Goal: Obtain resource: Obtain resource

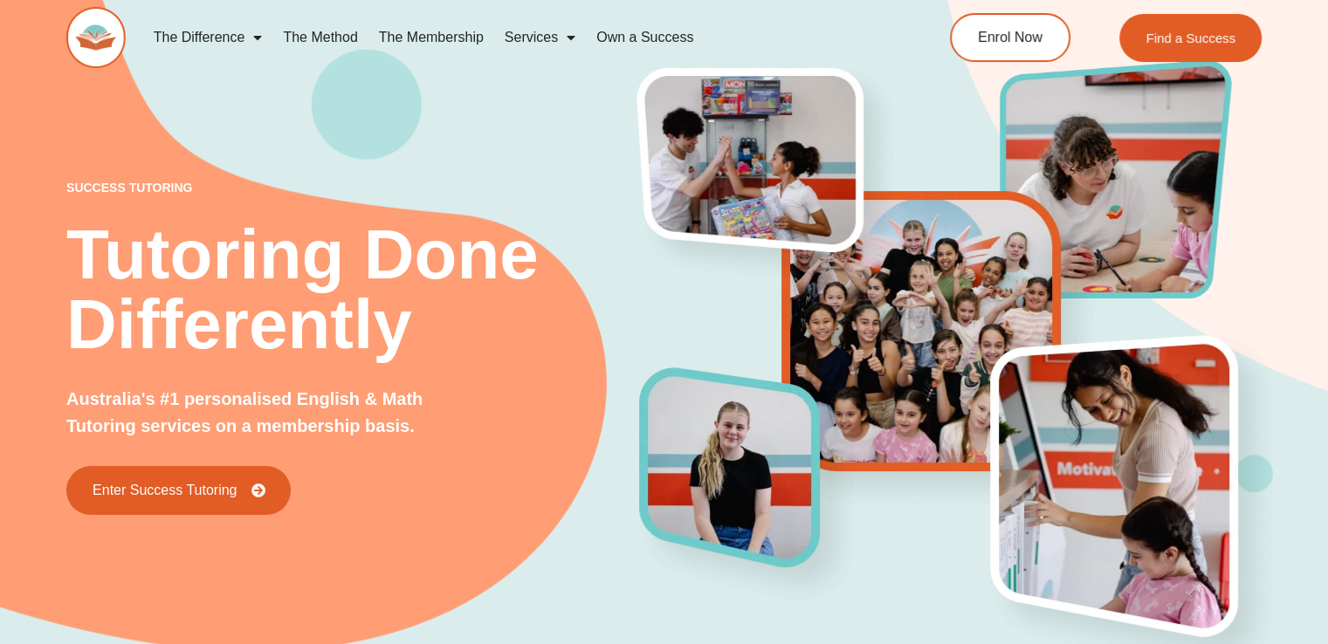
click at [464, 125] on div "success tutoring Tutoring Done Differently Australia's #1 personalised English …" at bounding box center [663, 319] width 1195 height 768
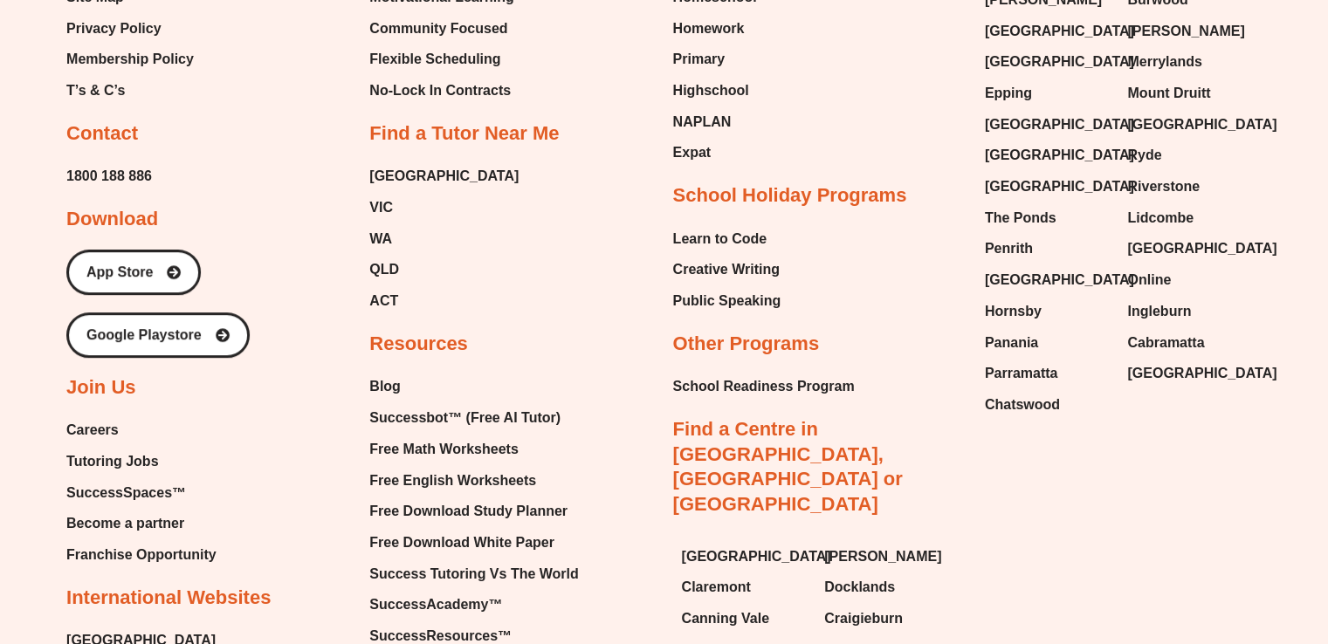
scroll to position [7474, 0]
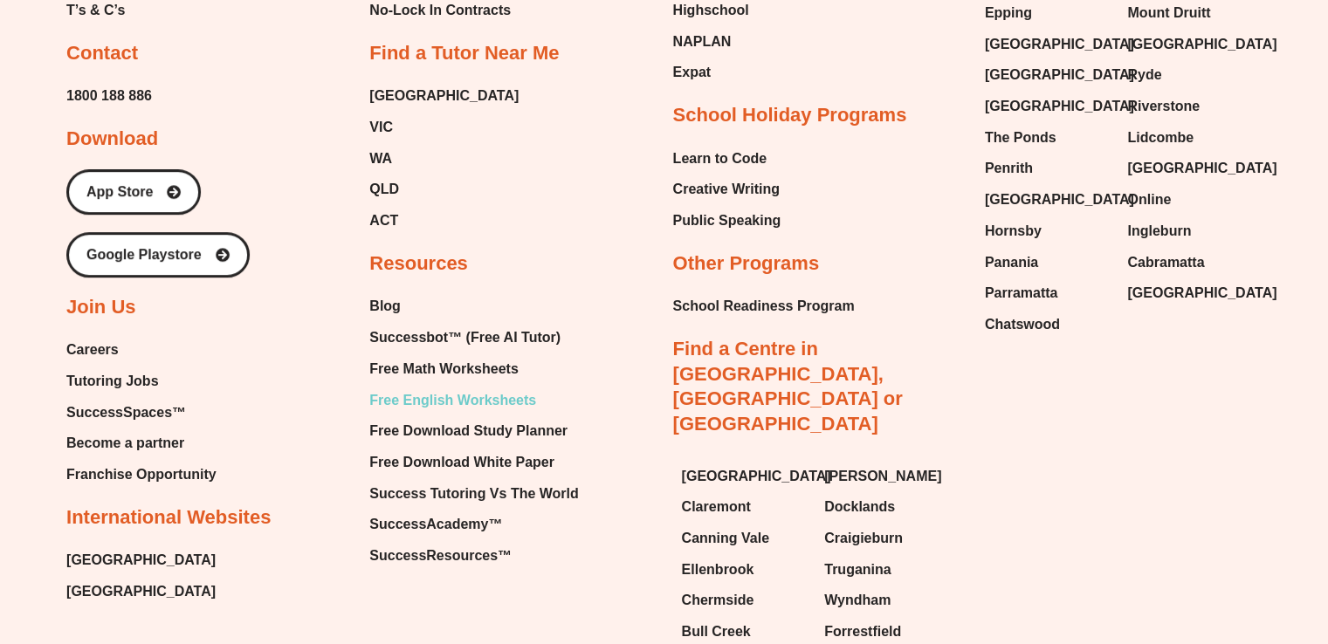
click at [437, 388] on span "Free English Worksheets" at bounding box center [452, 401] width 167 height 26
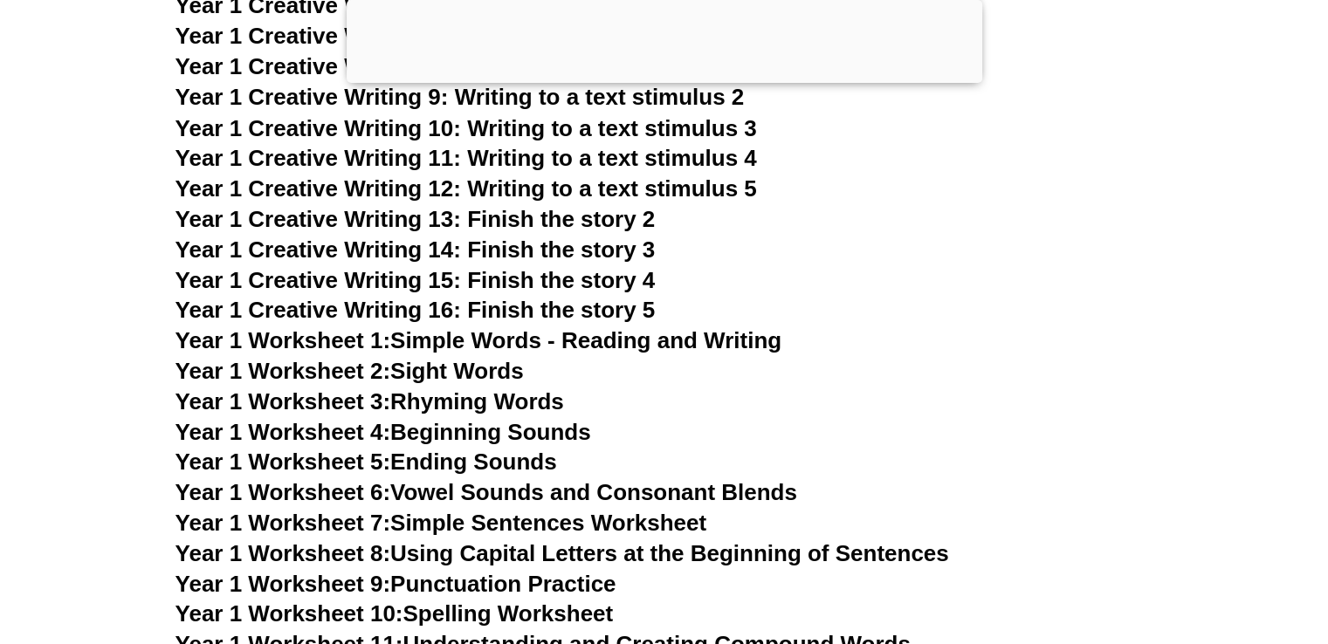
scroll to position [3221, 0]
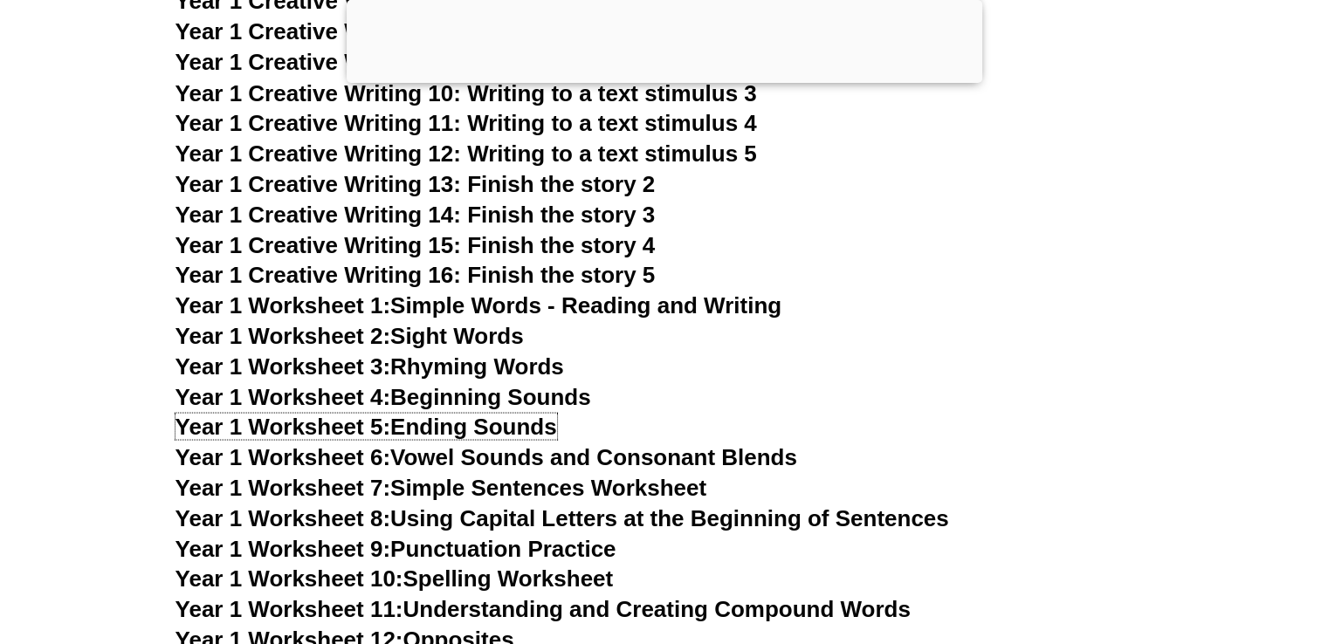
click at [290, 421] on span "Year 1 Worksheet 5:" at bounding box center [283, 426] width 216 height 26
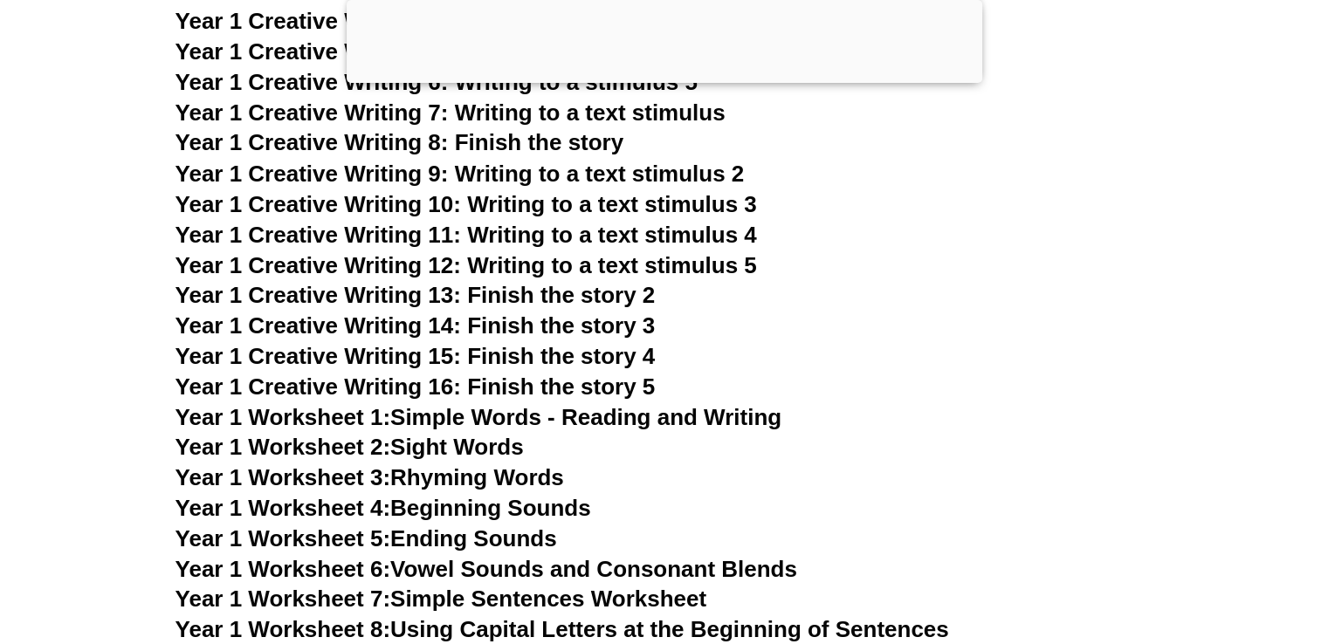
scroll to position [3138, 0]
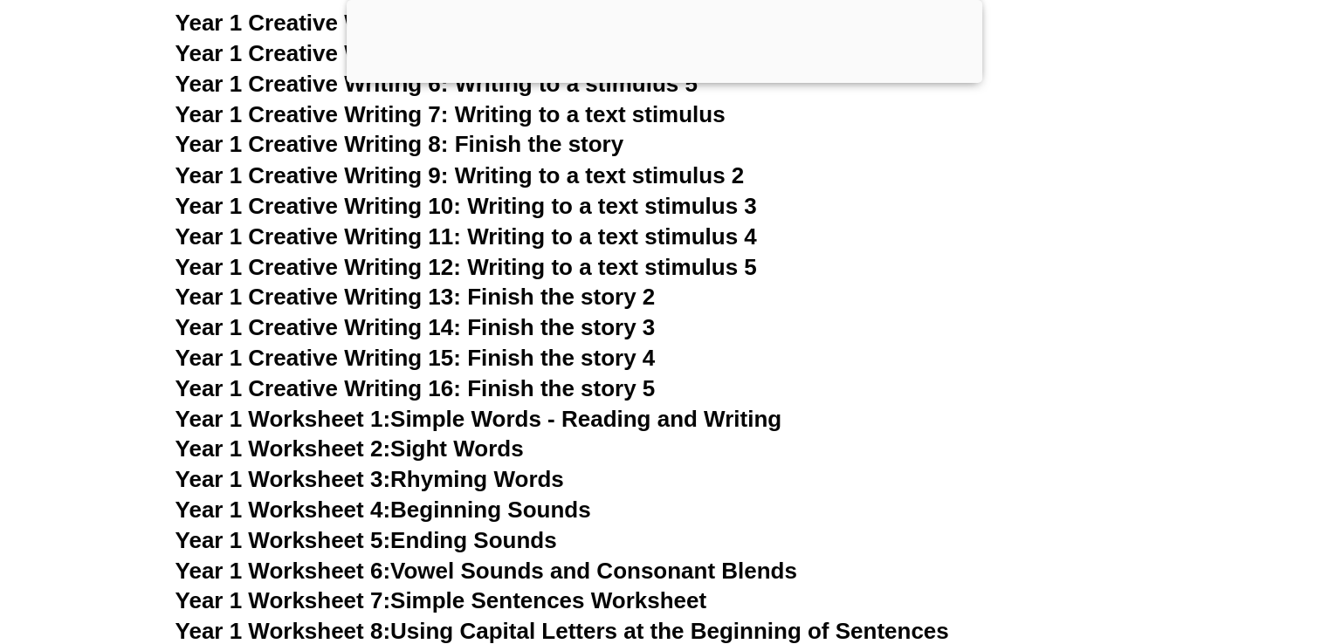
click at [498, 141] on span "Year 1 Creative Writing 8: Finish the story" at bounding box center [399, 144] width 449 height 26
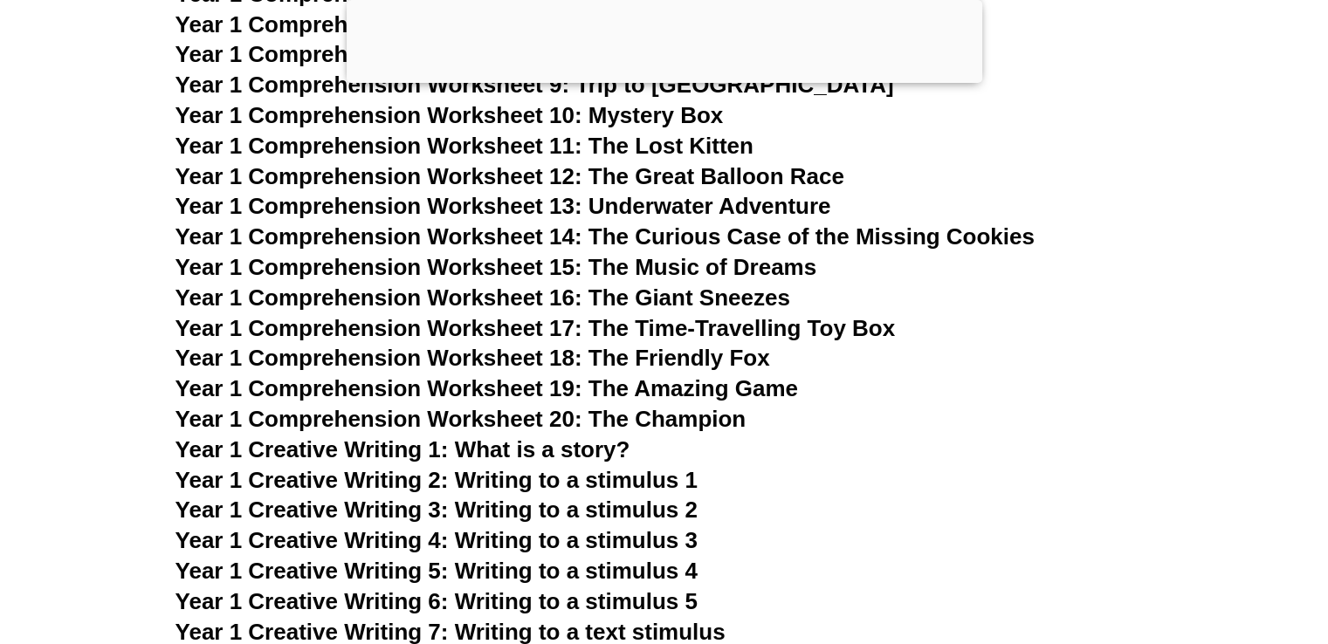
scroll to position [2619, 0]
click at [517, 451] on span "Year 1 Creative Writing 1: What is a story?" at bounding box center [402, 450] width 455 height 26
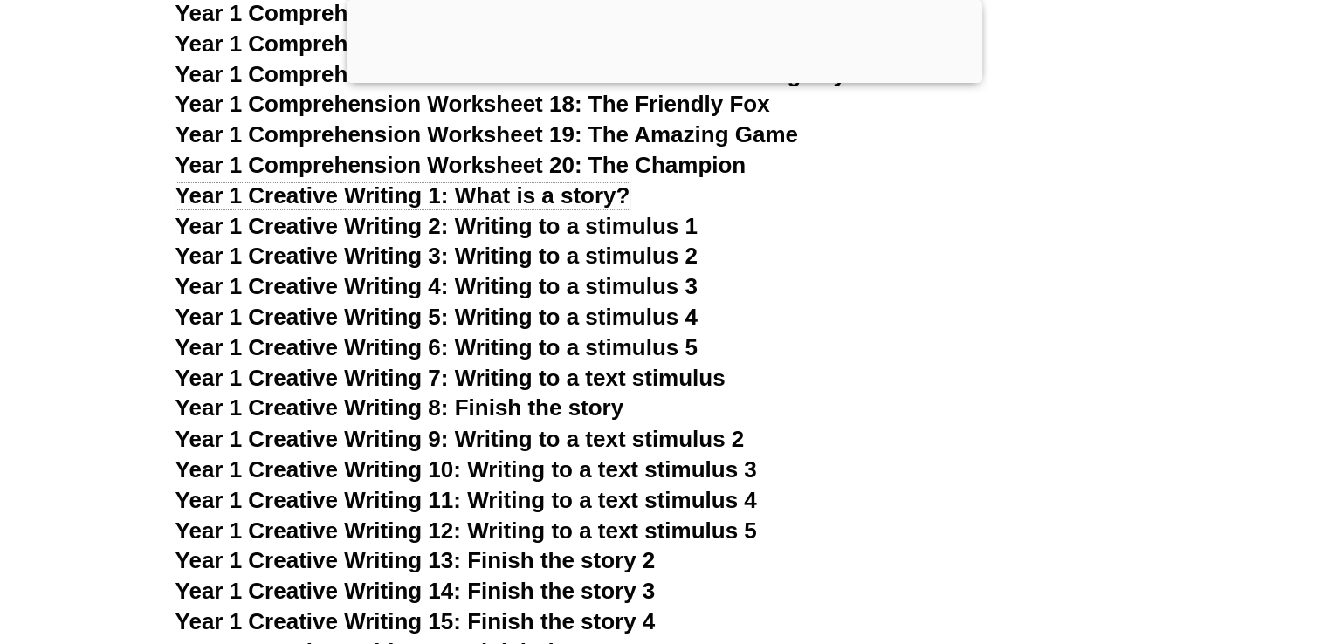
scroll to position [2874, 0]
click at [657, 385] on span "Year 1 Creative Writing 7: Writing to a text stimulus" at bounding box center [450, 378] width 550 height 26
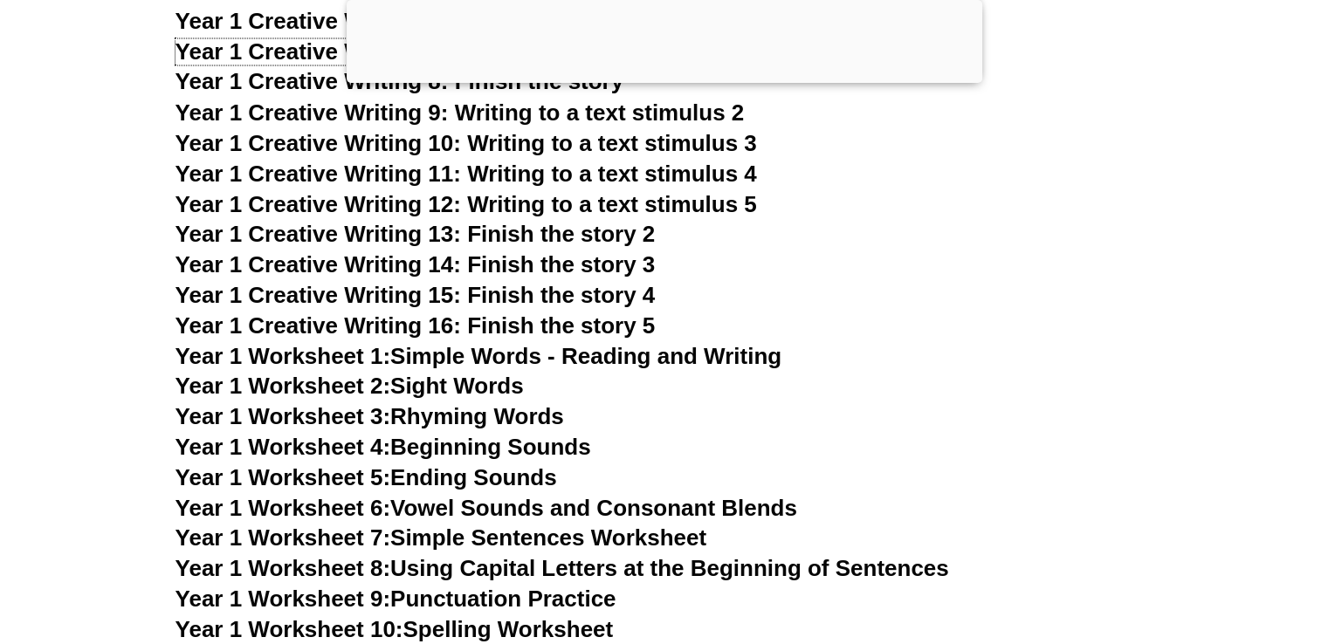
scroll to position [3202, 0]
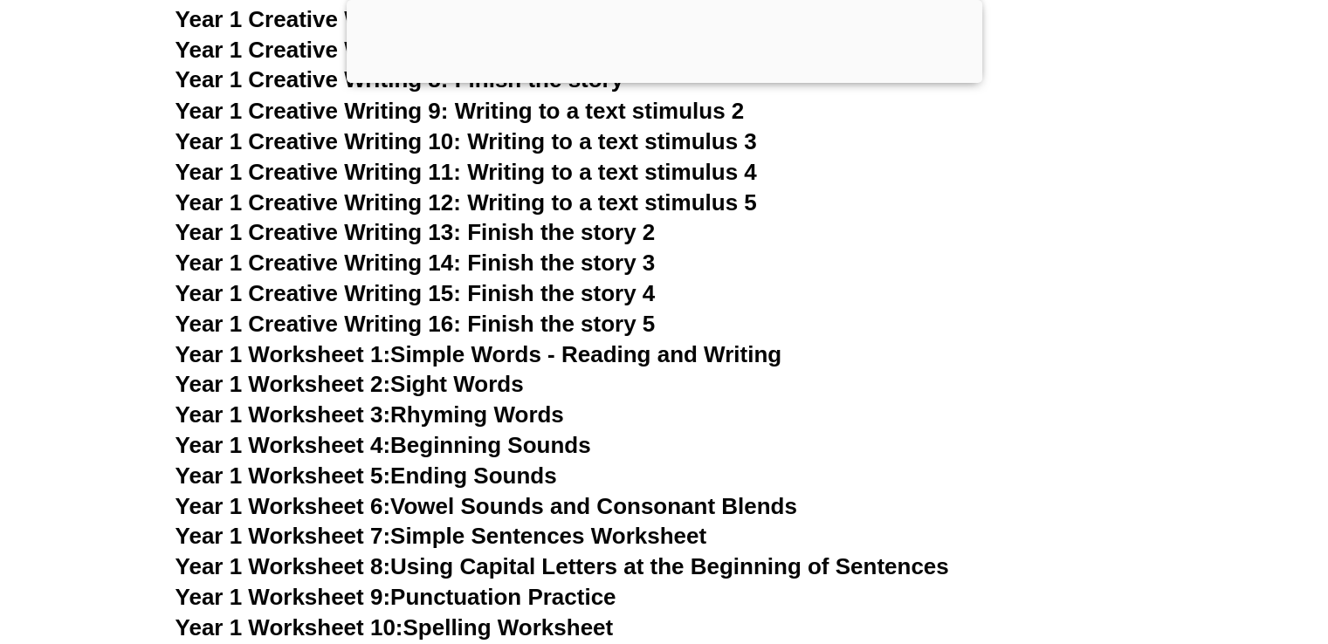
click at [513, 350] on link "Year 1 Worksheet 1: Simple Words - Reading and Writing" at bounding box center [478, 354] width 607 height 26
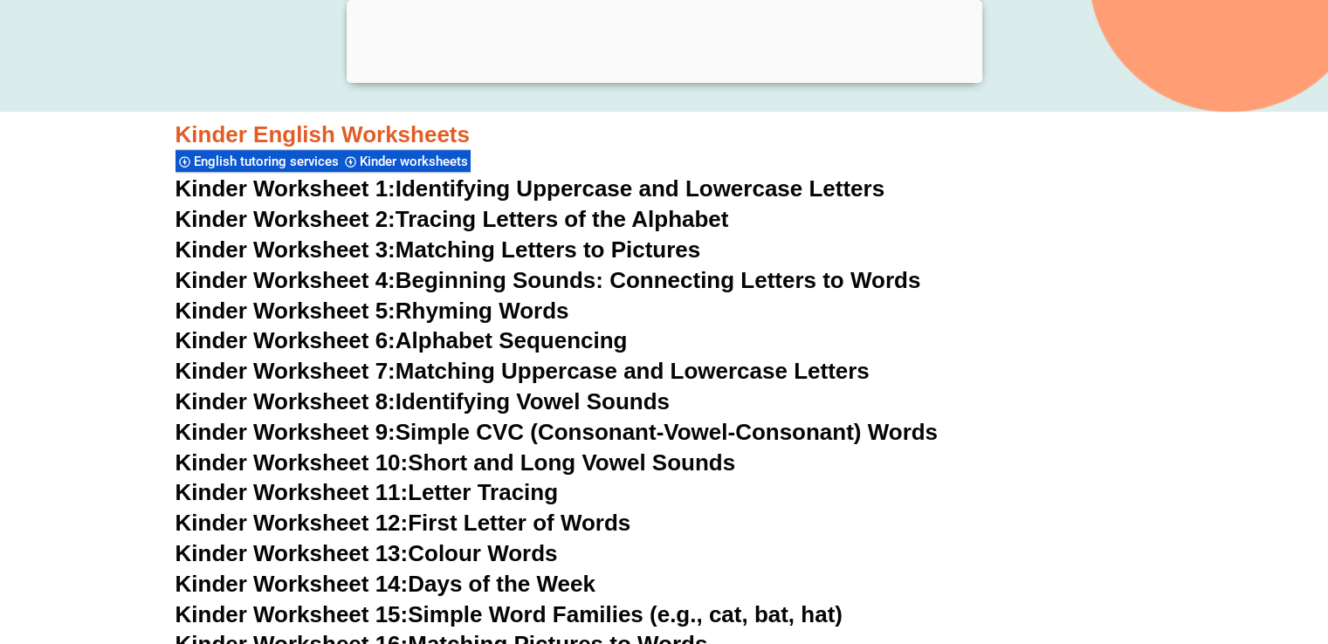
scroll to position [712, 0]
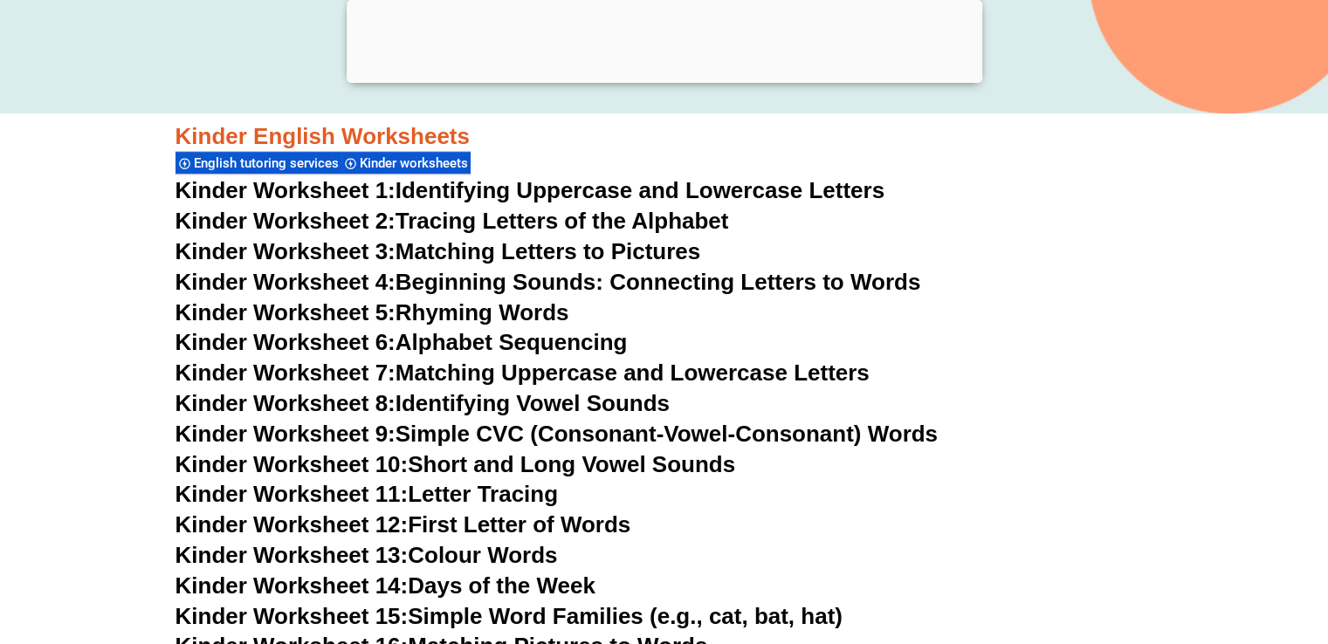
click at [688, 287] on link "Kinder Worksheet 4: Beginning Sounds: Connecting Letters to Words" at bounding box center [548, 282] width 746 height 26
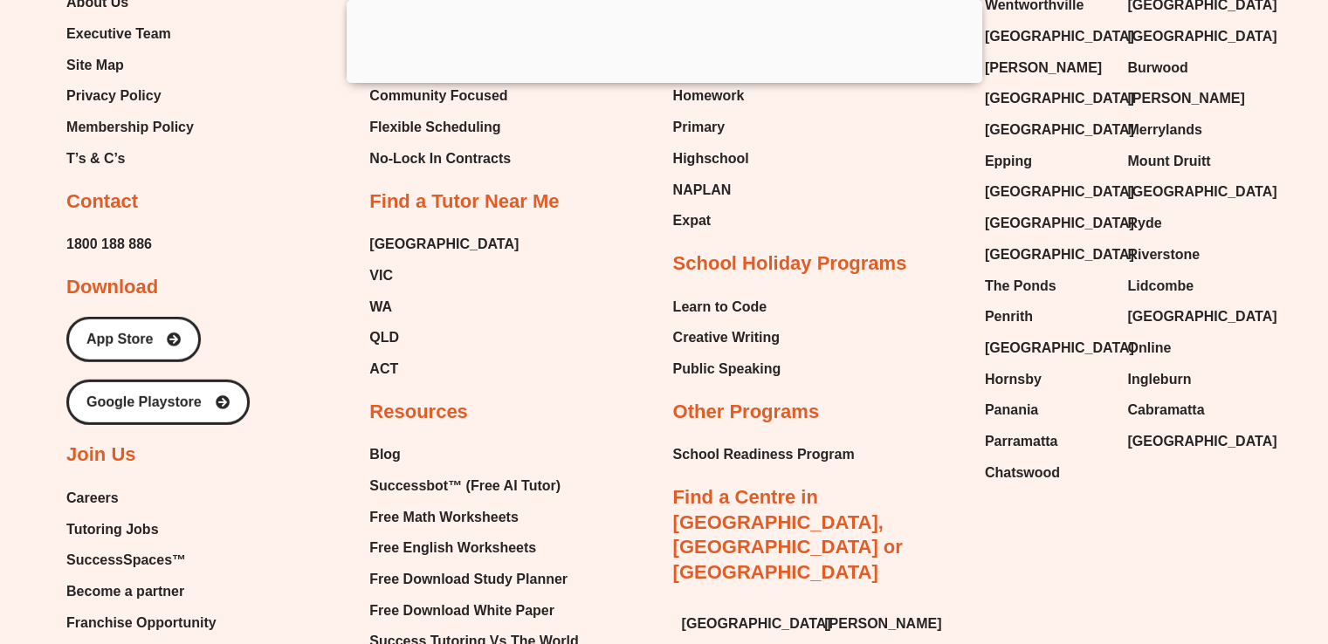
scroll to position [18640, 0]
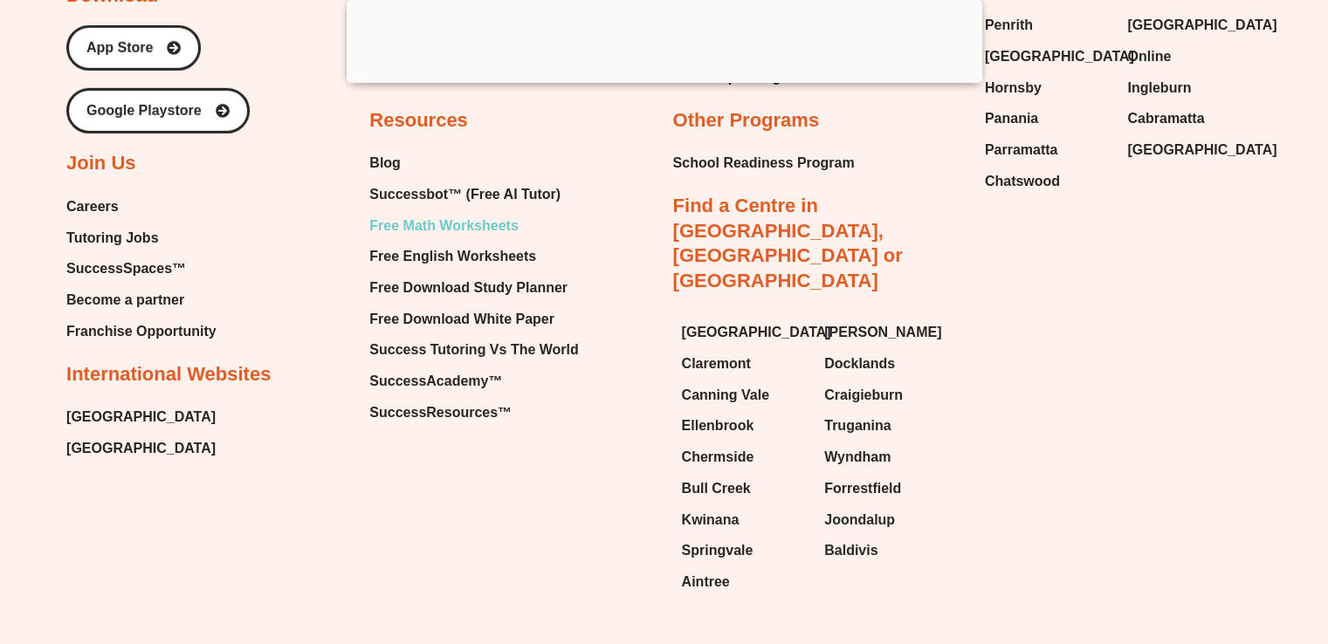
click at [446, 213] on span "Free Math Worksheets" at bounding box center [443, 226] width 148 height 26
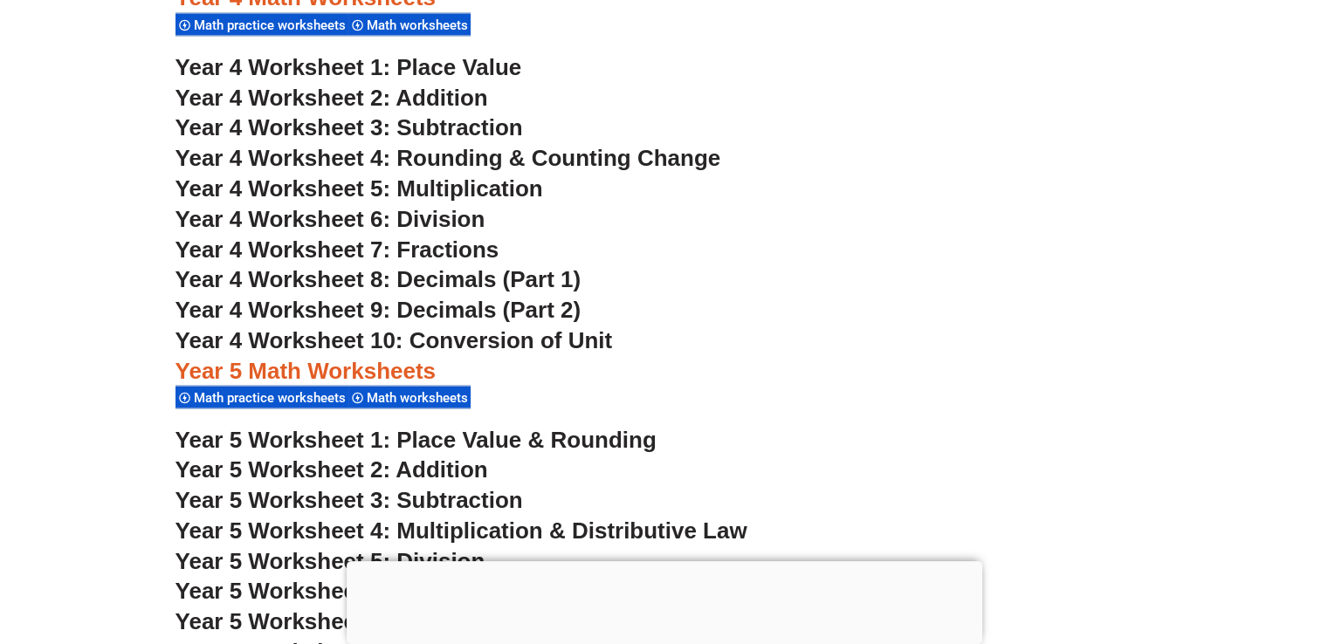
scroll to position [3307, 0]
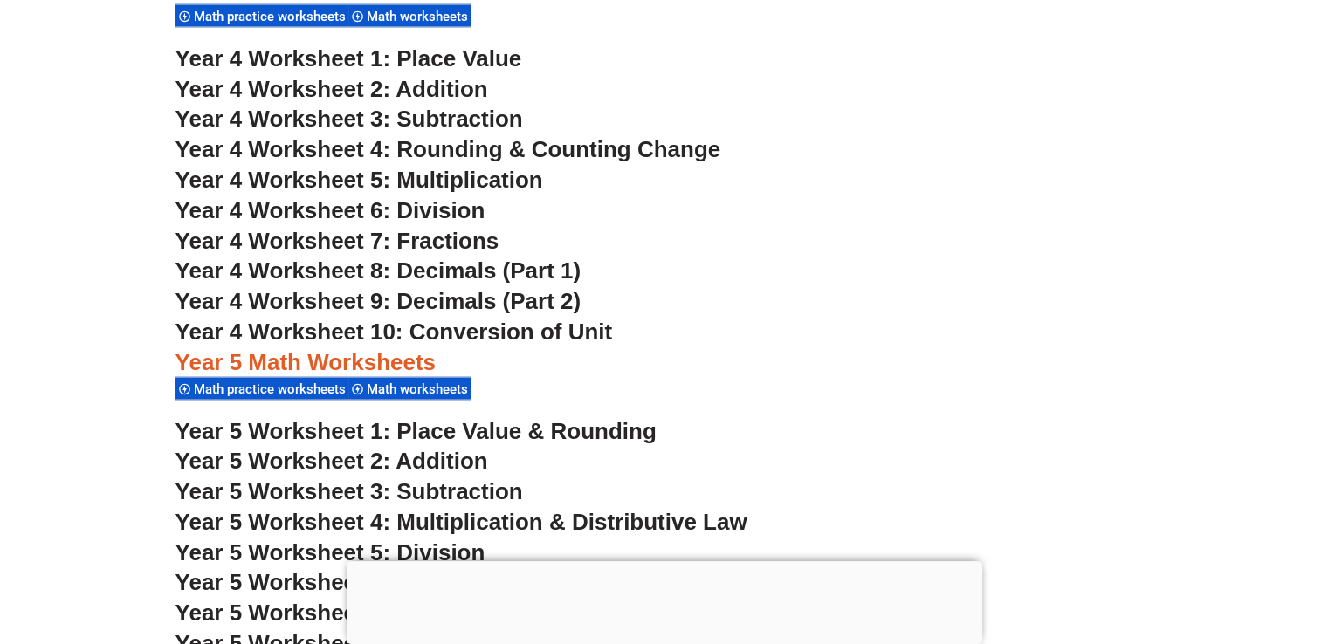
click at [419, 207] on span "Year 4 Worksheet 6: Division" at bounding box center [330, 209] width 310 height 26
click at [26, 377] on section "Year 4 Math Worksheets Math practice worksheets Math worksheets Year 4 Workshee…" at bounding box center [664, 555] width 1328 height 1179
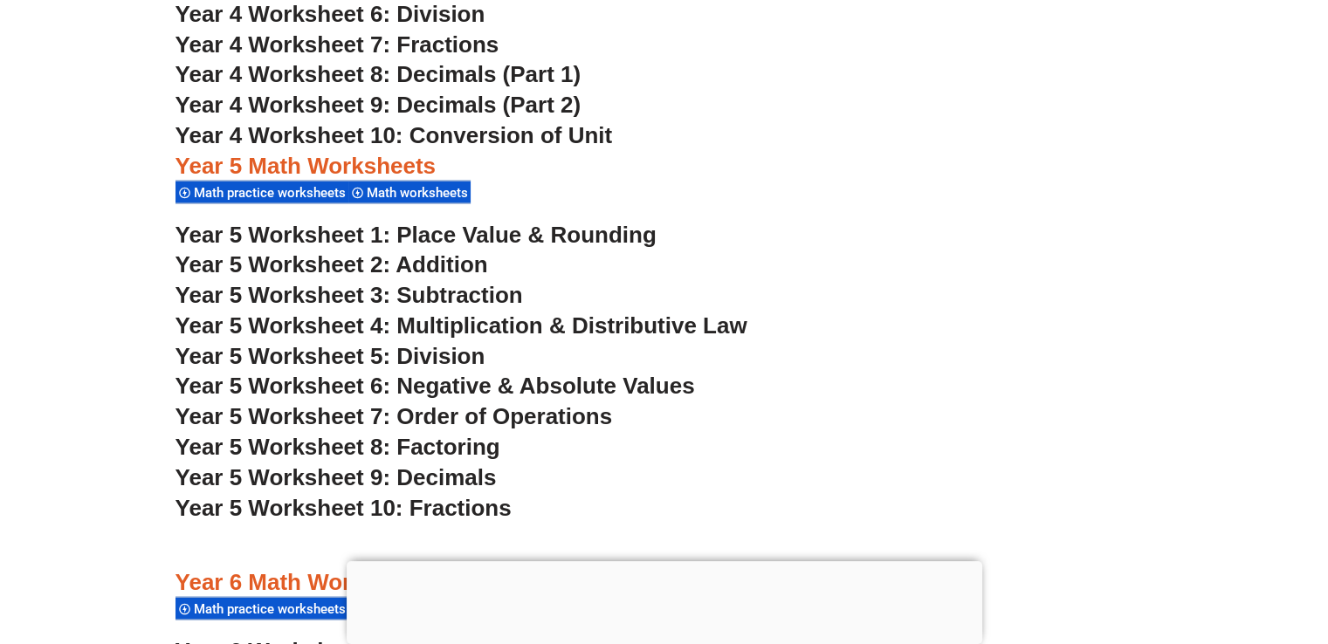
scroll to position [3587, 0]
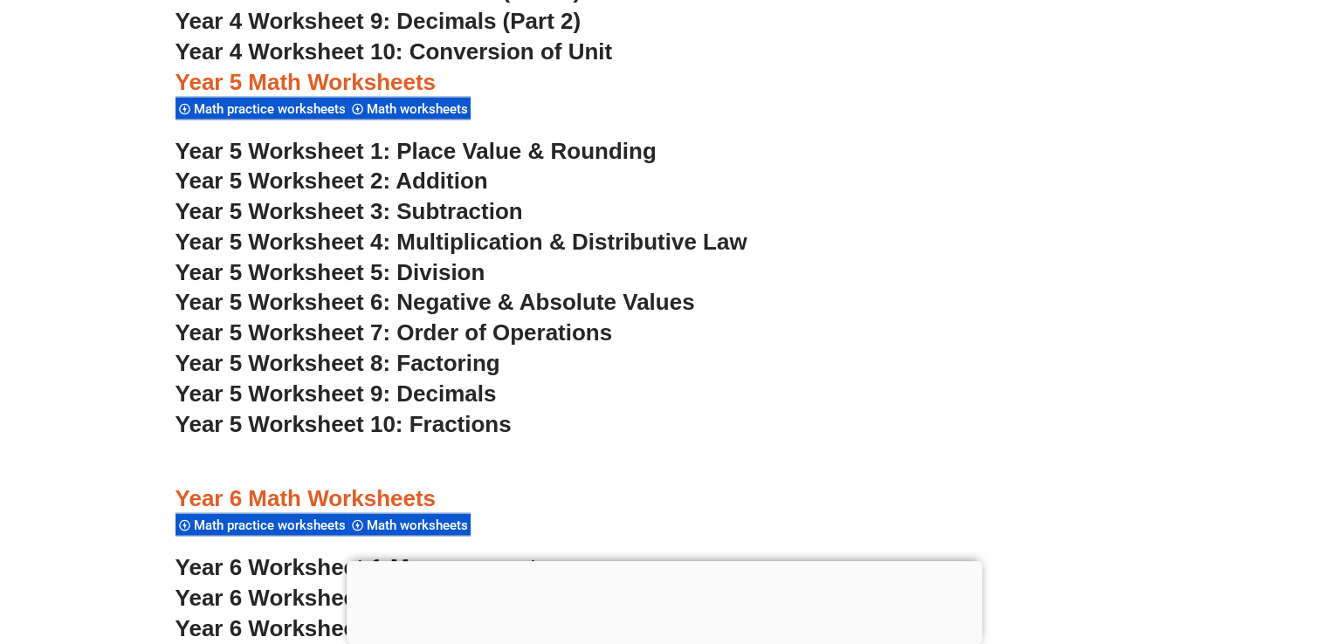
click at [425, 268] on span "Year 5 Worksheet 5: Division" at bounding box center [330, 272] width 310 height 26
click at [51, 243] on section "Year 4 Math Worksheets Math practice worksheets Math worksheets Year 4 Workshee…" at bounding box center [664, 276] width 1328 height 1179
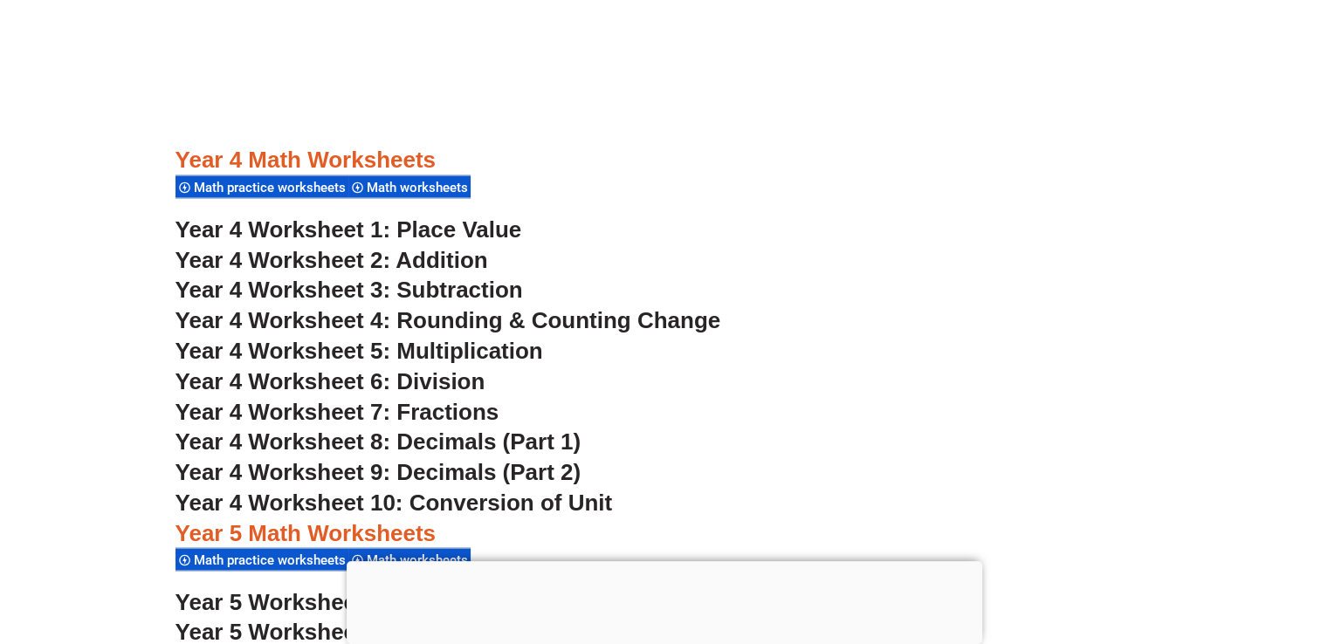
scroll to position [3168, 0]
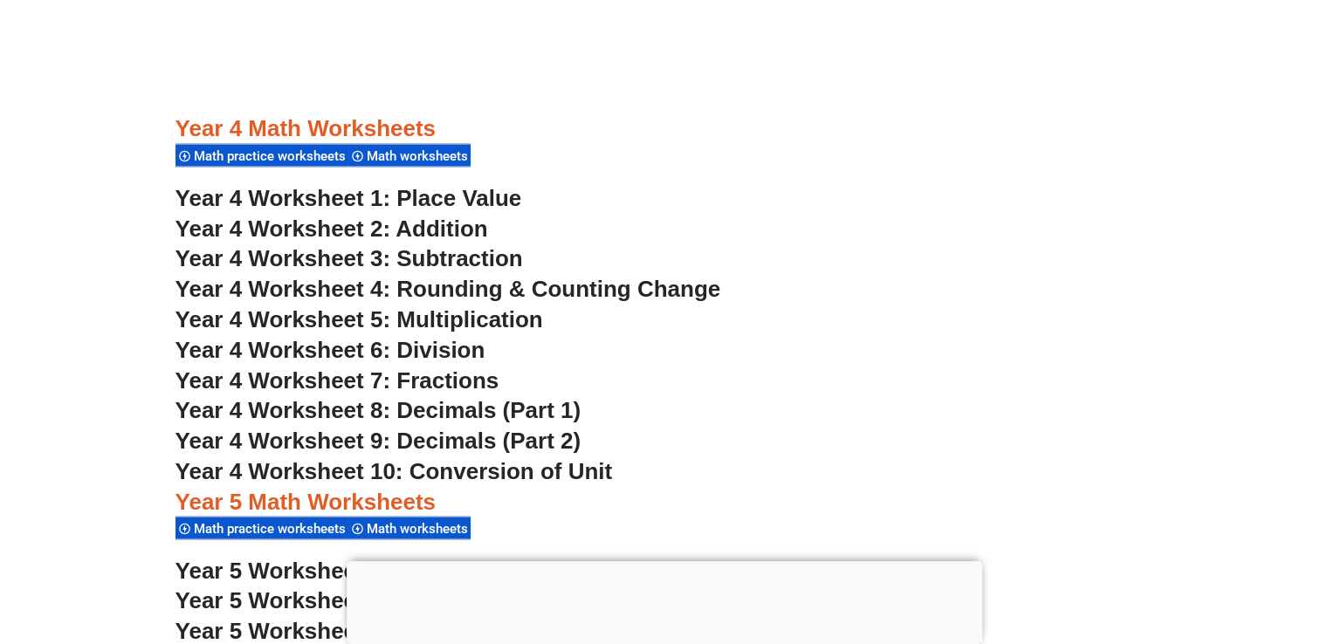
click at [423, 350] on span "Year 4 Worksheet 6: Division" at bounding box center [330, 349] width 310 height 26
